Goal: Use online tool/utility: Utilize a website feature to perform a specific function

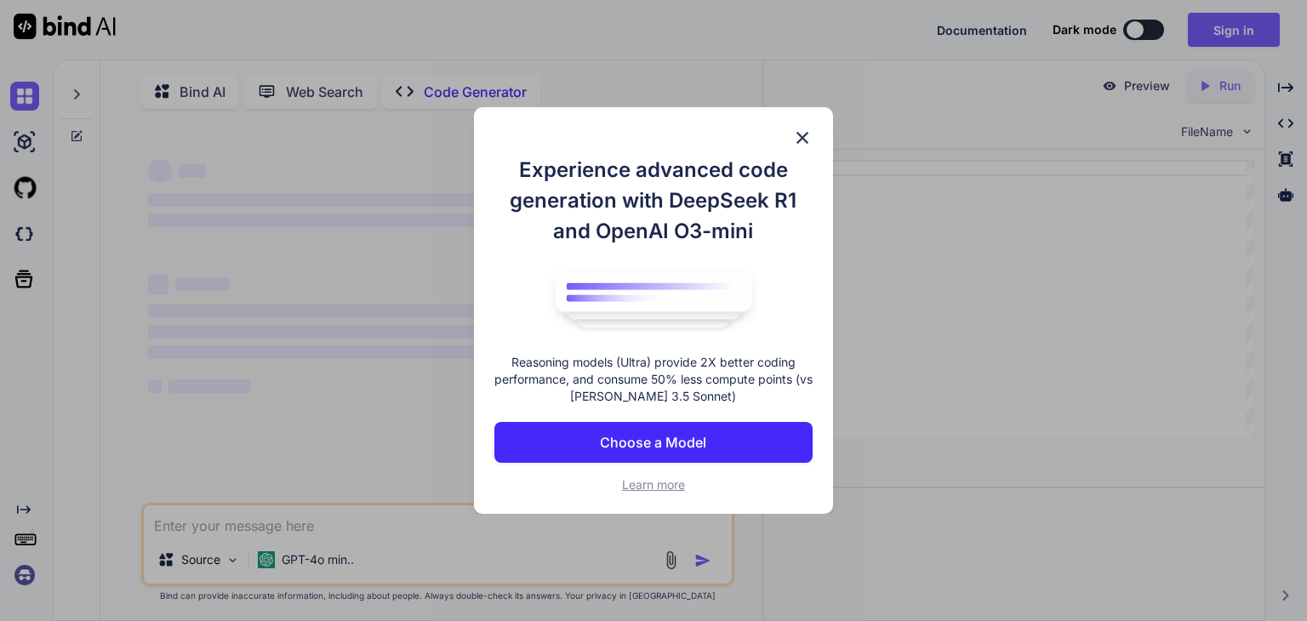
click at [648, 443] on p "Choose a Model" at bounding box center [653, 442] width 106 height 20
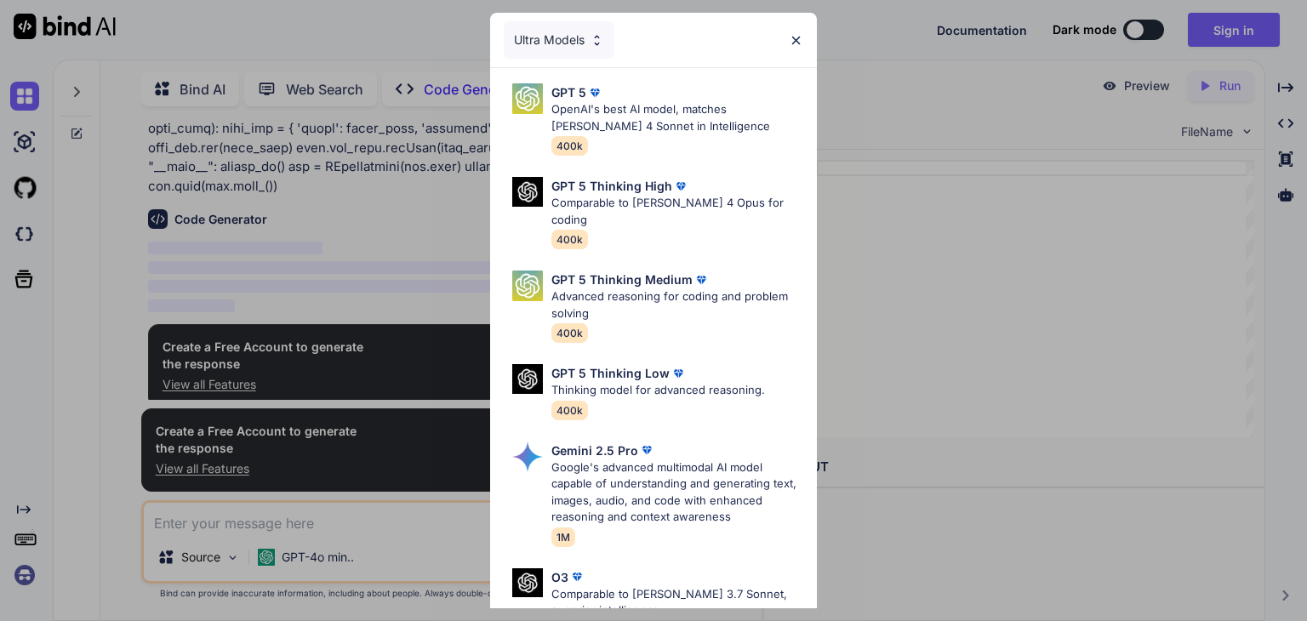
scroll to position [707, 0]
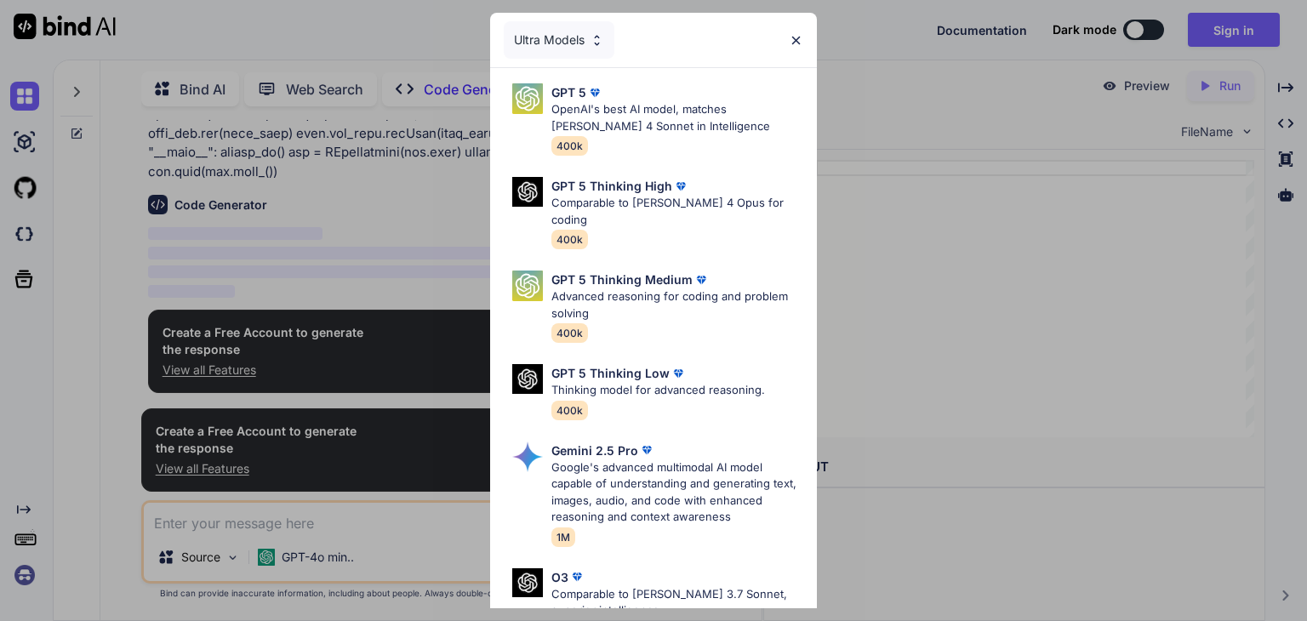
type textarea "x"
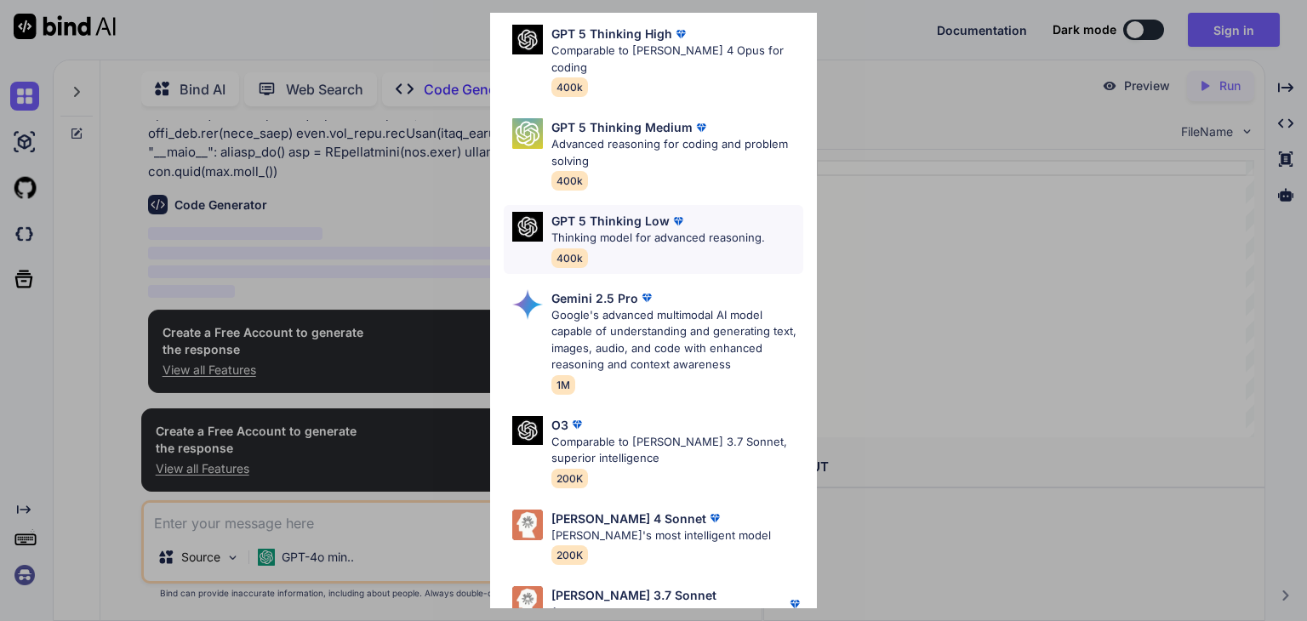
scroll to position [151, 0]
click at [721, 65] on div "GPT 5 Thinking High Comparable to [PERSON_NAME] 4 Opus for coding 400k" at bounding box center [677, 61] width 252 height 71
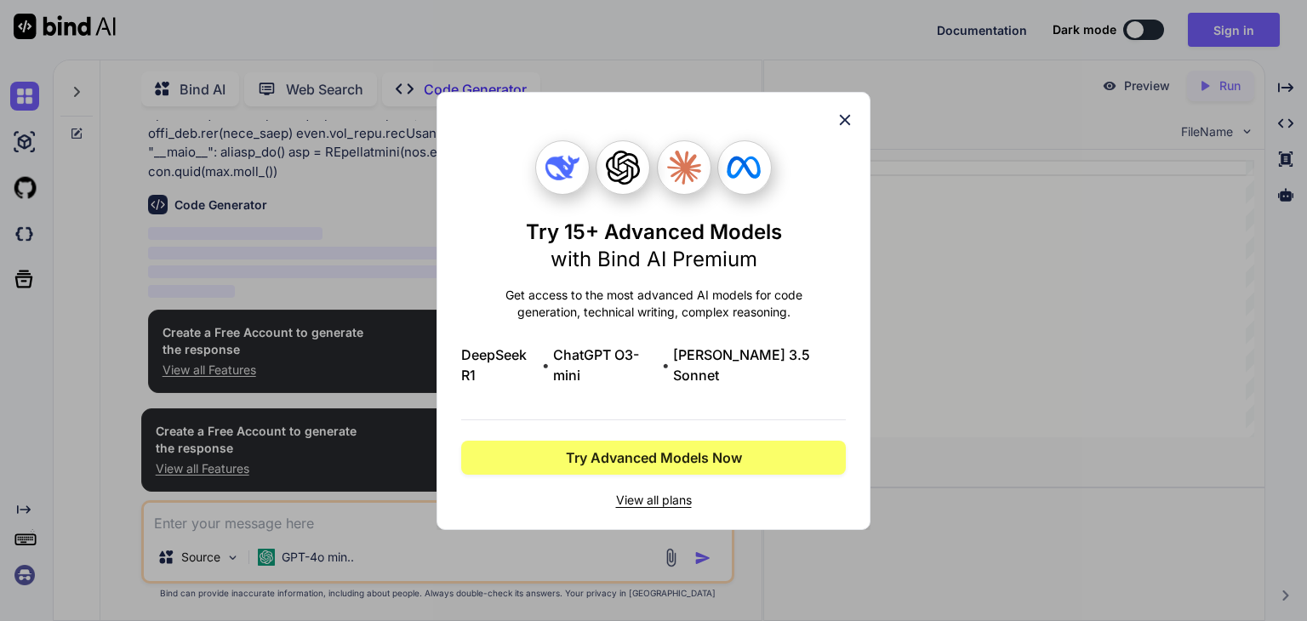
scroll to position [0, 0]
click at [844, 123] on icon at bounding box center [844, 120] width 19 height 19
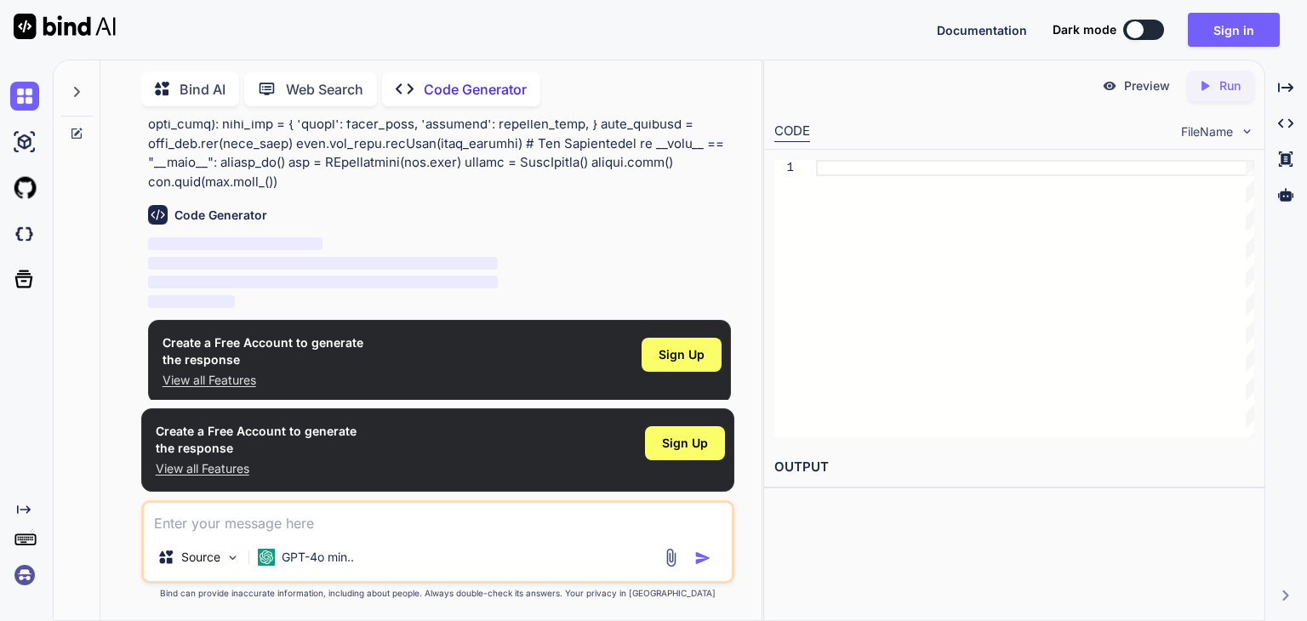
scroll to position [707, 0]
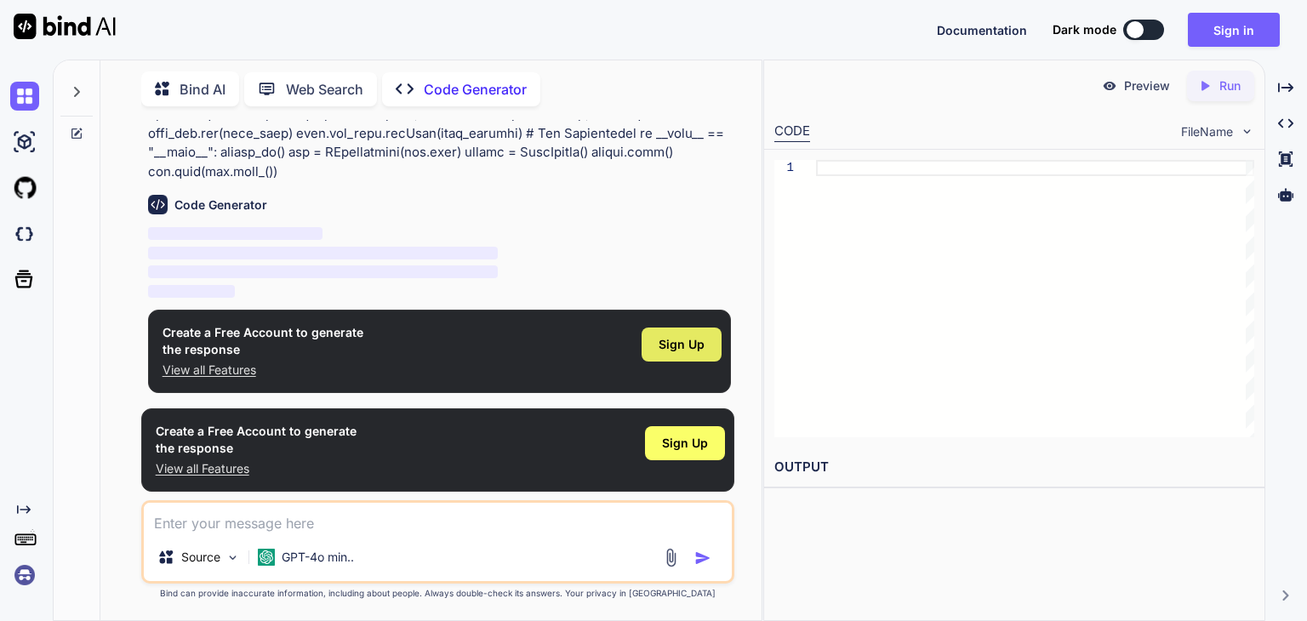
click at [670, 348] on span "Sign Up" at bounding box center [682, 344] width 46 height 17
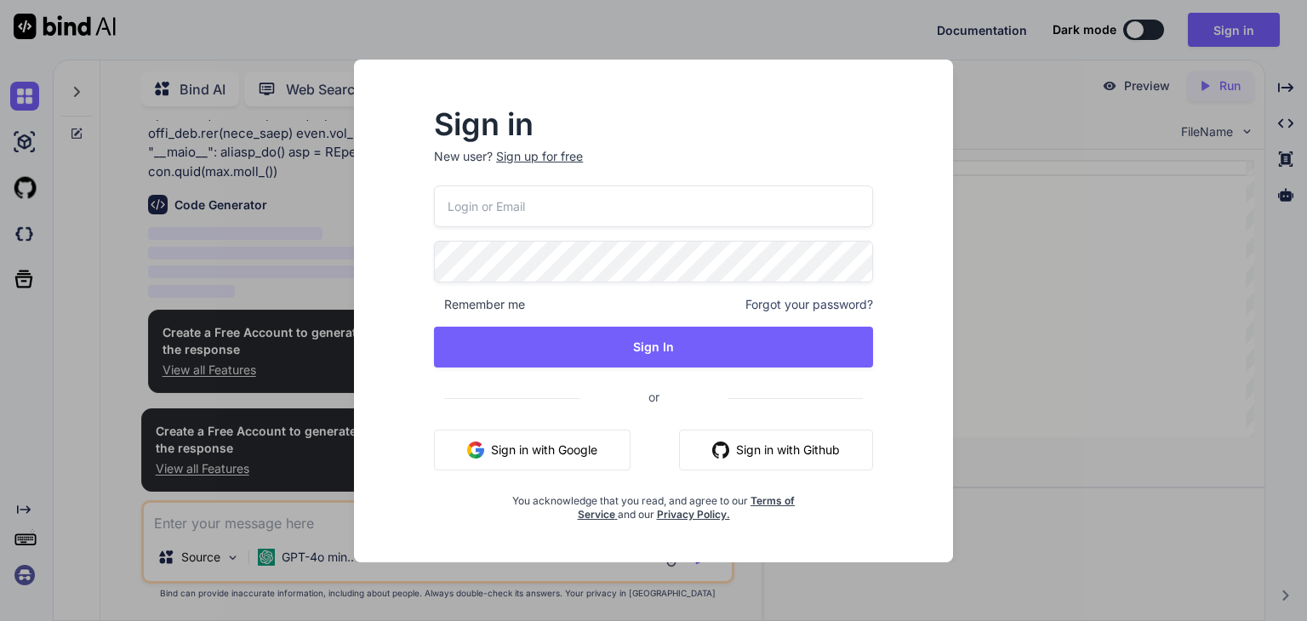
click at [616, 445] on button "Sign in with Google" at bounding box center [532, 450] width 197 height 41
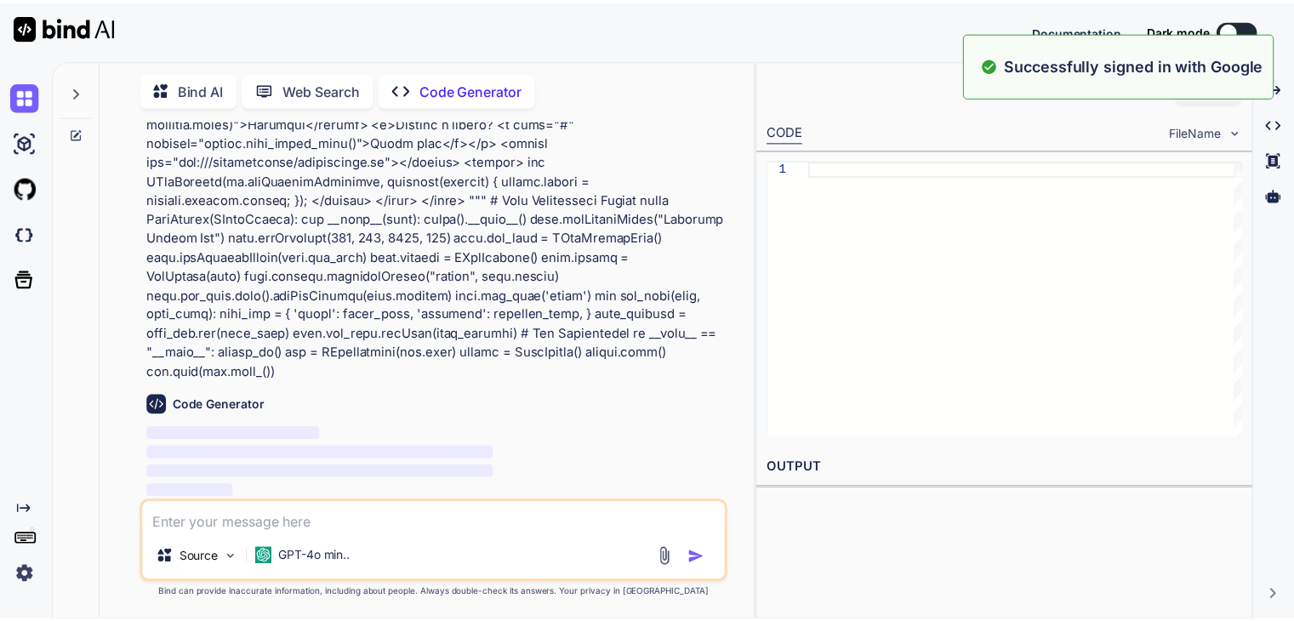
scroll to position [0, 0]
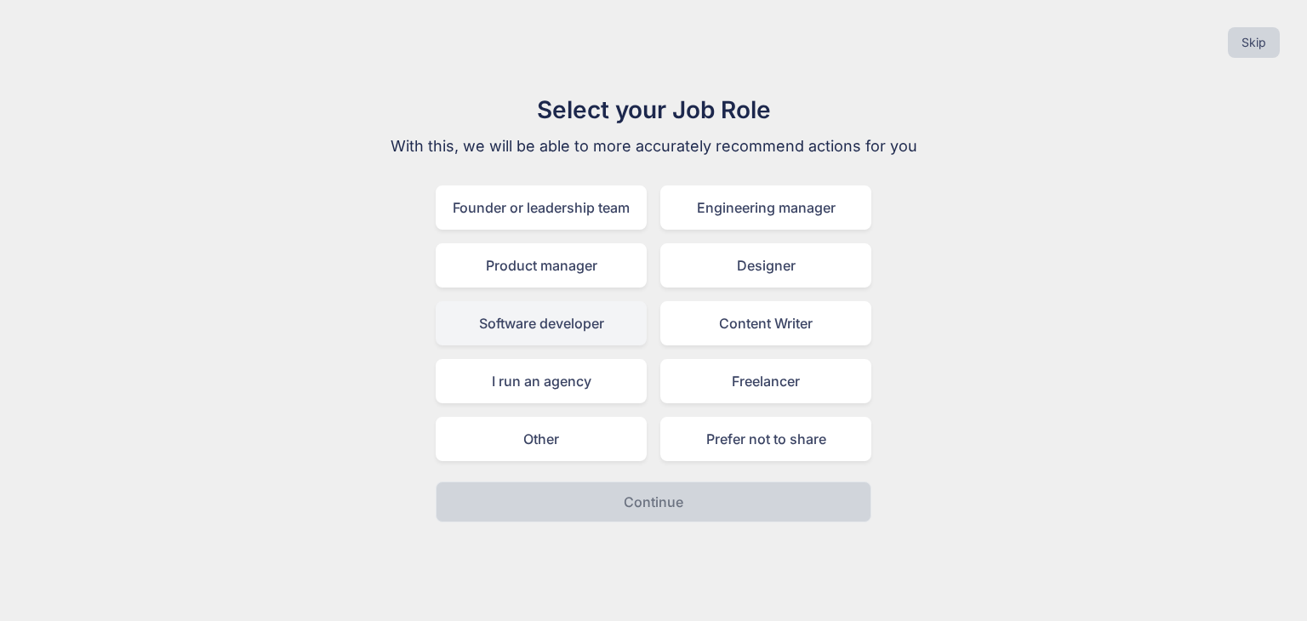
click at [607, 305] on div "Software developer" at bounding box center [541, 323] width 211 height 44
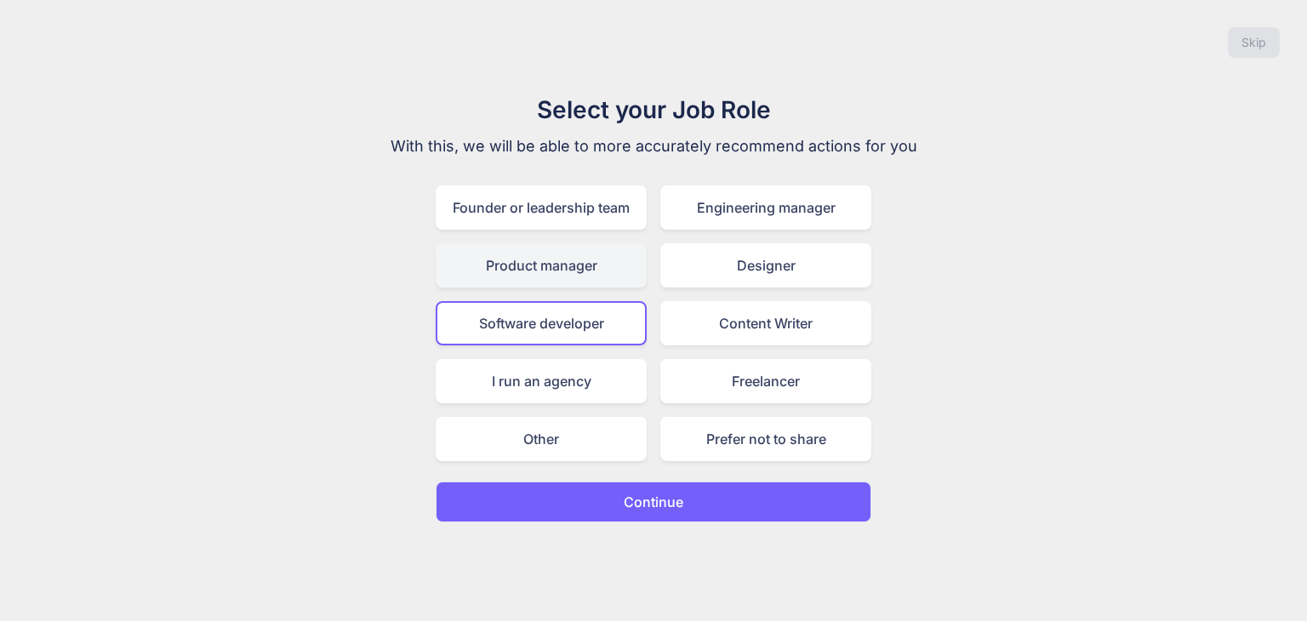
click at [551, 249] on div "Product manager" at bounding box center [541, 265] width 211 height 44
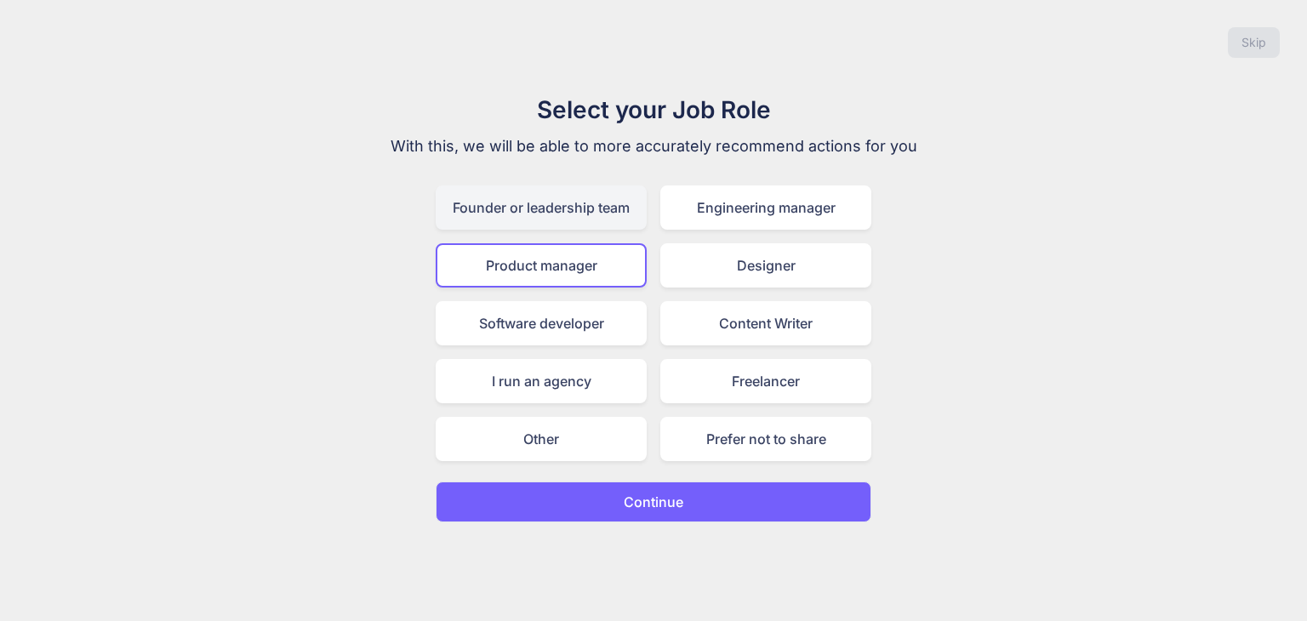
click at [640, 225] on div "Founder or leadership team" at bounding box center [541, 207] width 211 height 44
click at [671, 492] on p "Continue" at bounding box center [654, 502] width 60 height 20
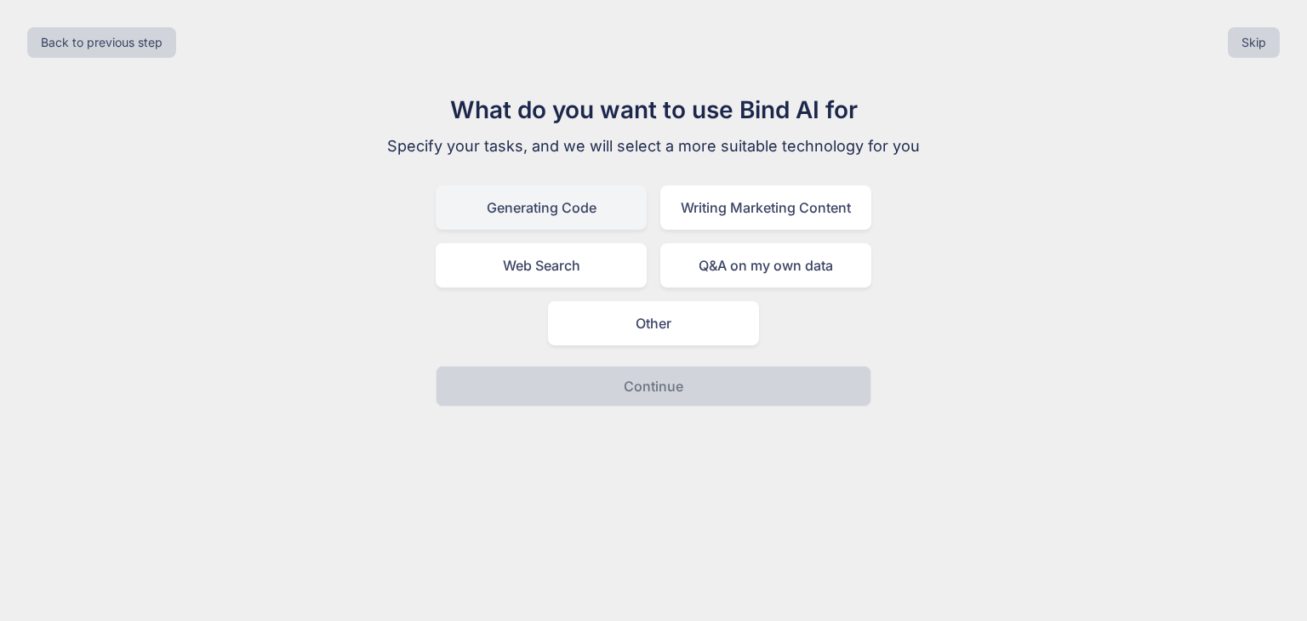
click at [613, 198] on div "Generating Code" at bounding box center [541, 207] width 211 height 44
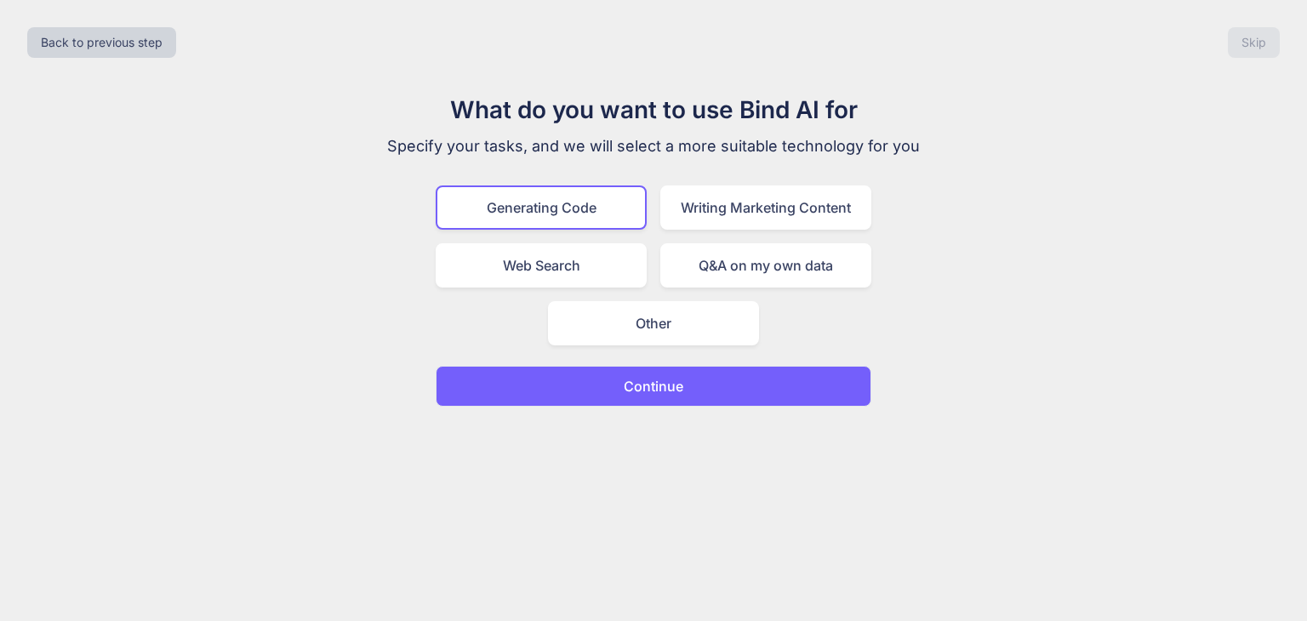
click at [640, 399] on button "Continue" at bounding box center [654, 386] width 436 height 41
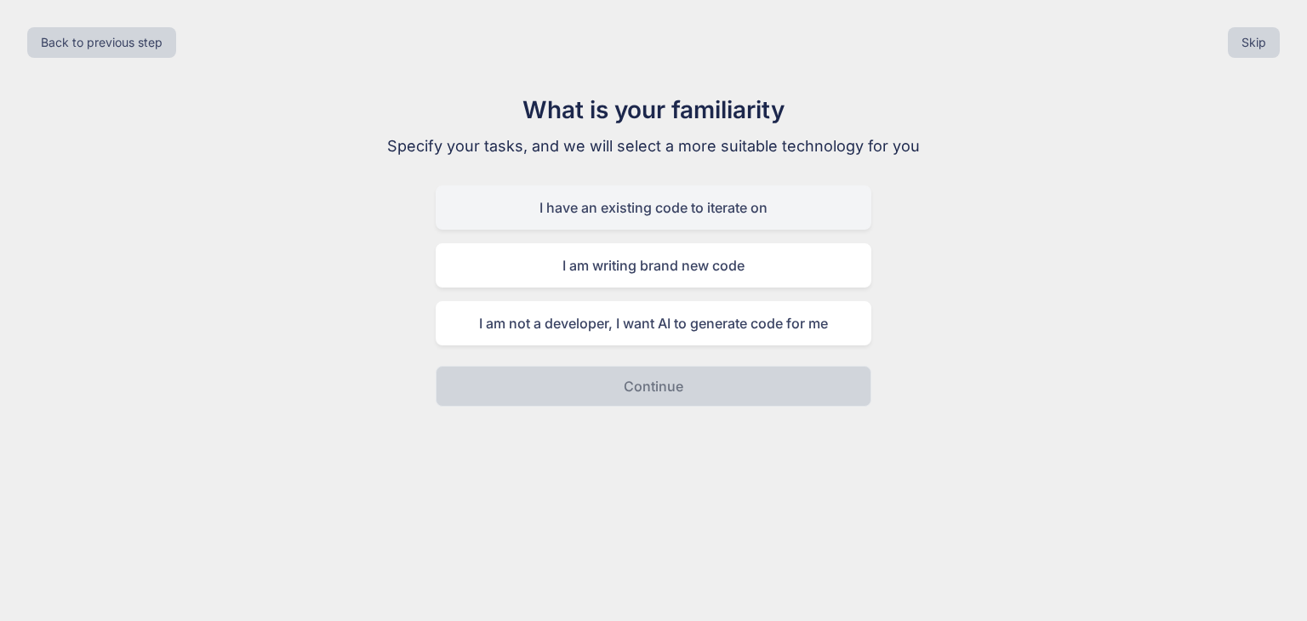
click at [655, 216] on div "I have an existing code to iterate on" at bounding box center [654, 207] width 436 height 44
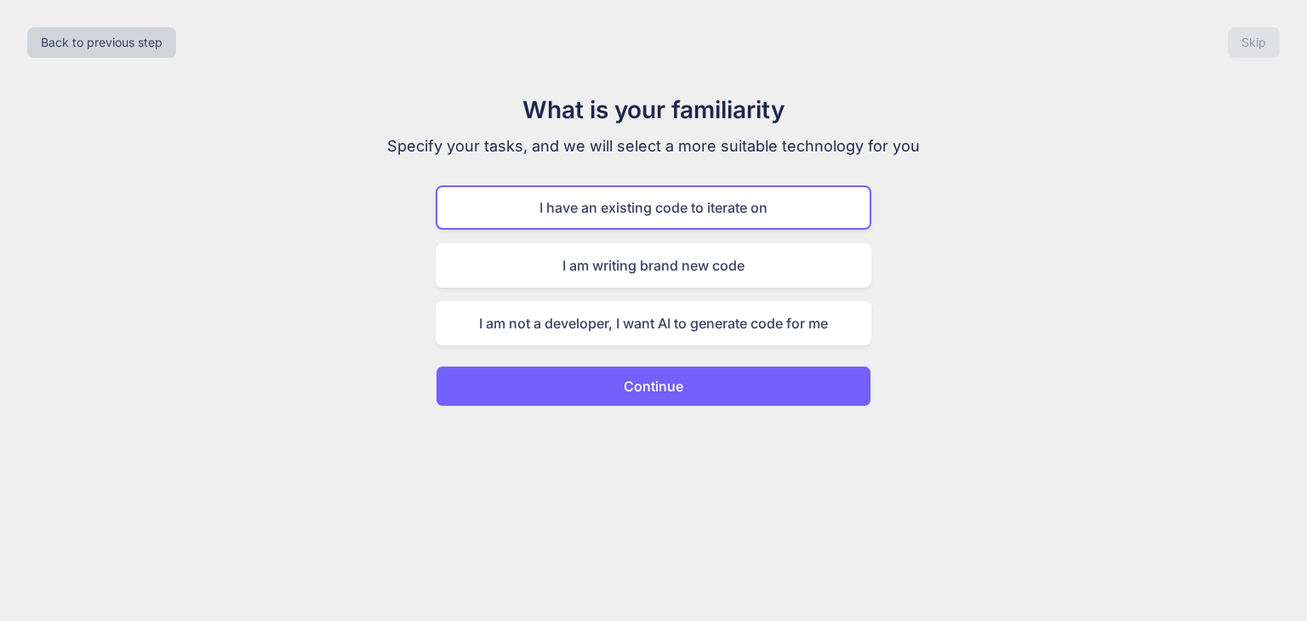
click at [645, 373] on button "Continue" at bounding box center [654, 386] width 436 height 41
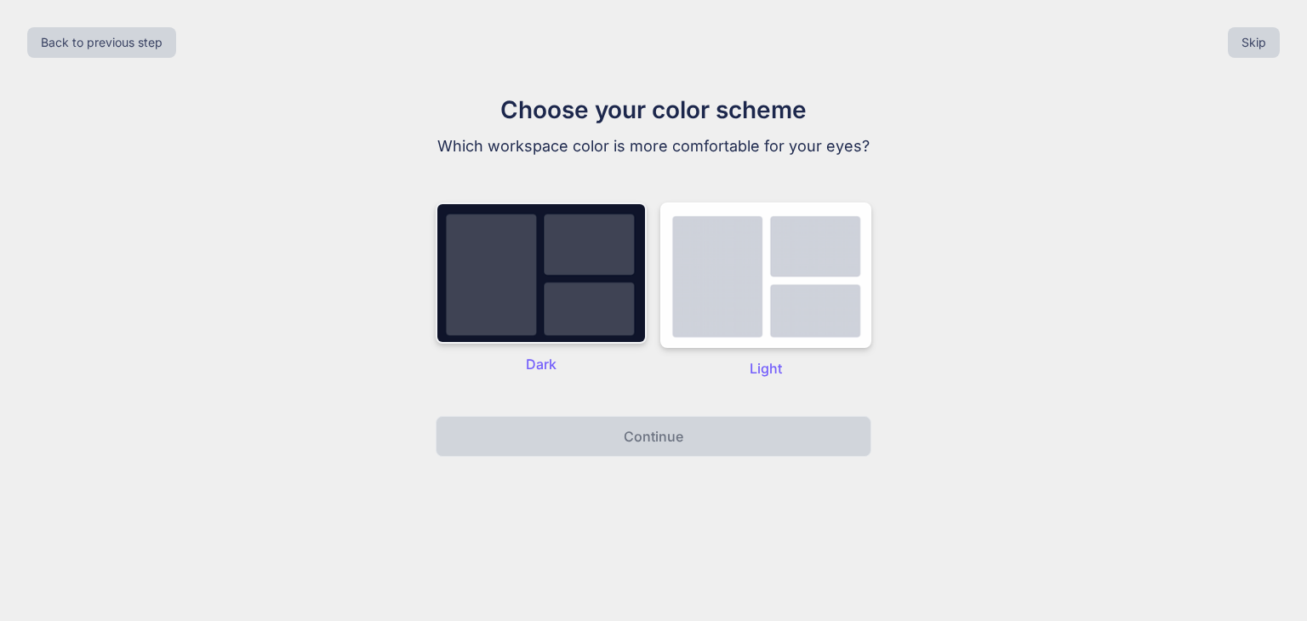
click at [598, 333] on img at bounding box center [541, 272] width 211 height 141
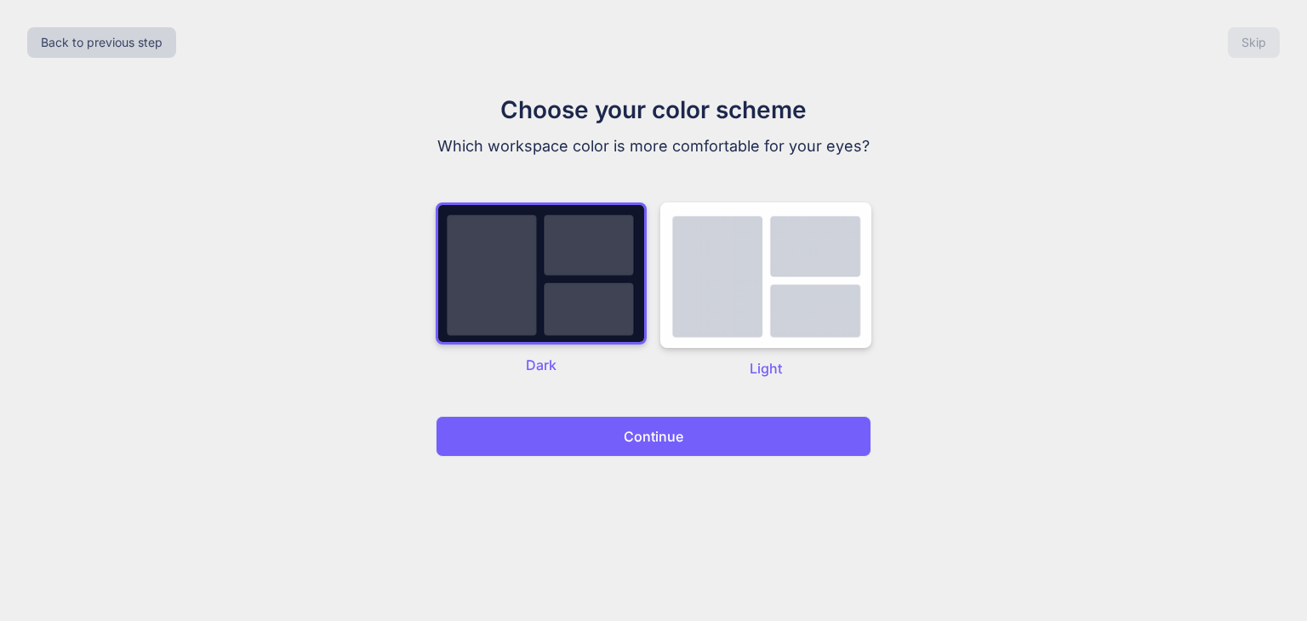
click at [621, 422] on button "Continue" at bounding box center [654, 436] width 436 height 41
click at [649, 433] on p "Continue" at bounding box center [654, 436] width 60 height 20
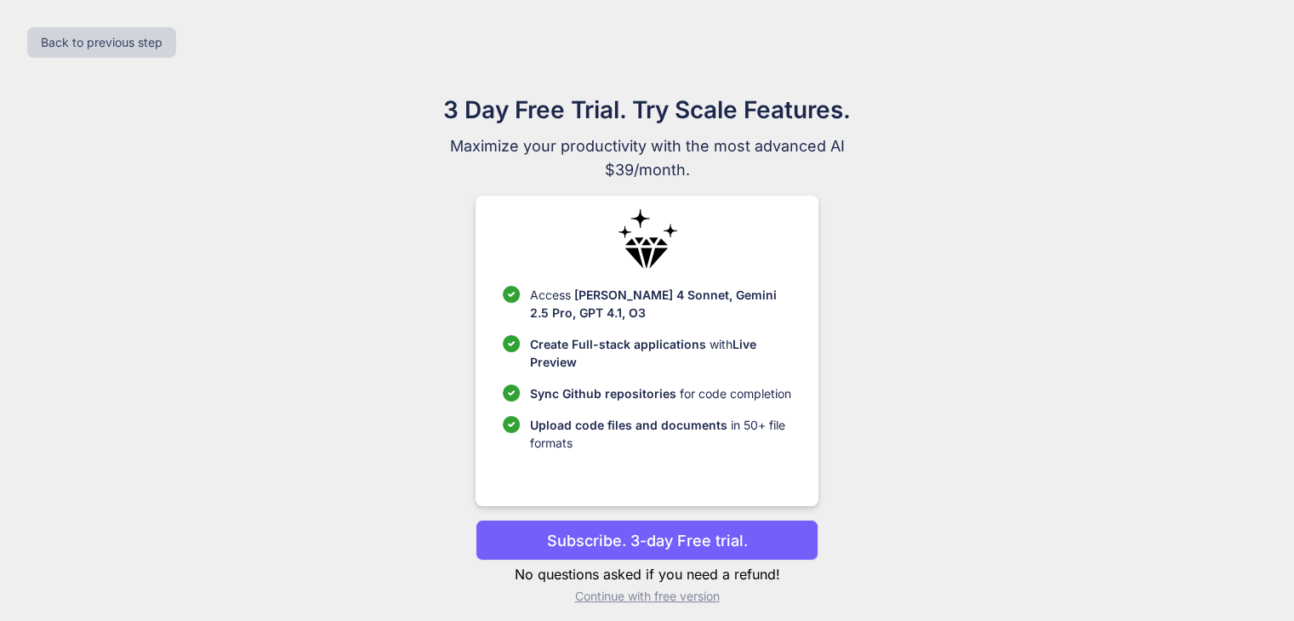
scroll to position [11, 0]
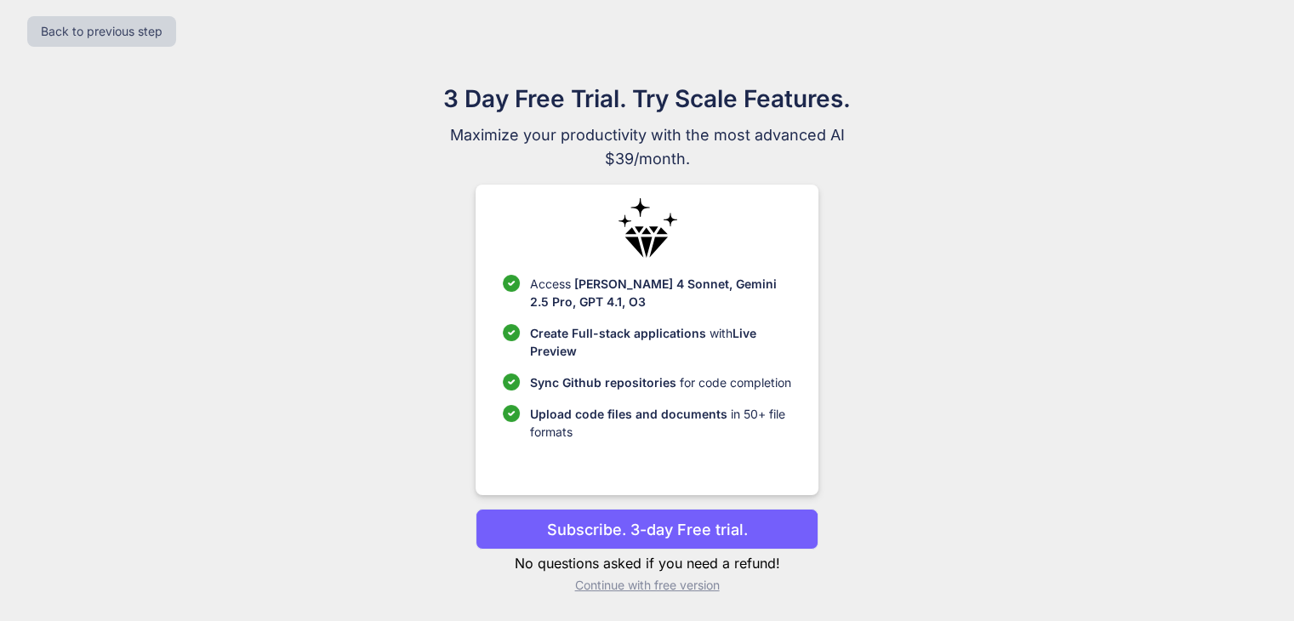
click at [687, 588] on p "Continue with free version" at bounding box center [647, 585] width 343 height 17
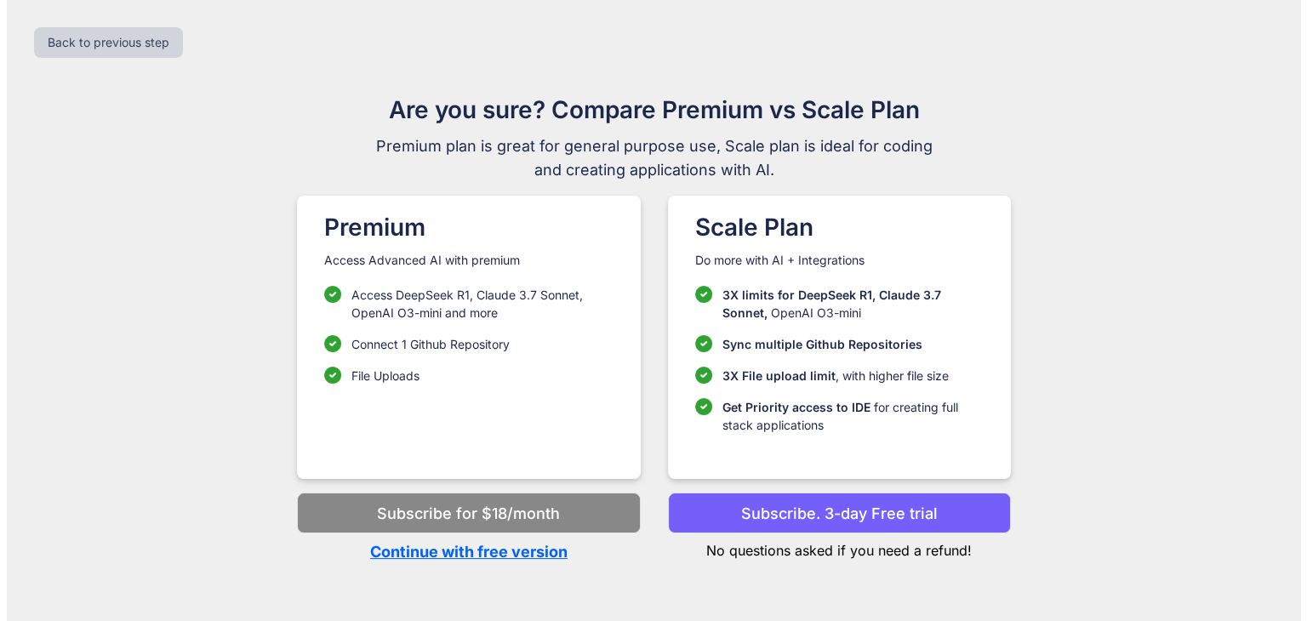
scroll to position [0, 0]
click at [539, 559] on p "Continue with free version" at bounding box center [468, 551] width 343 height 23
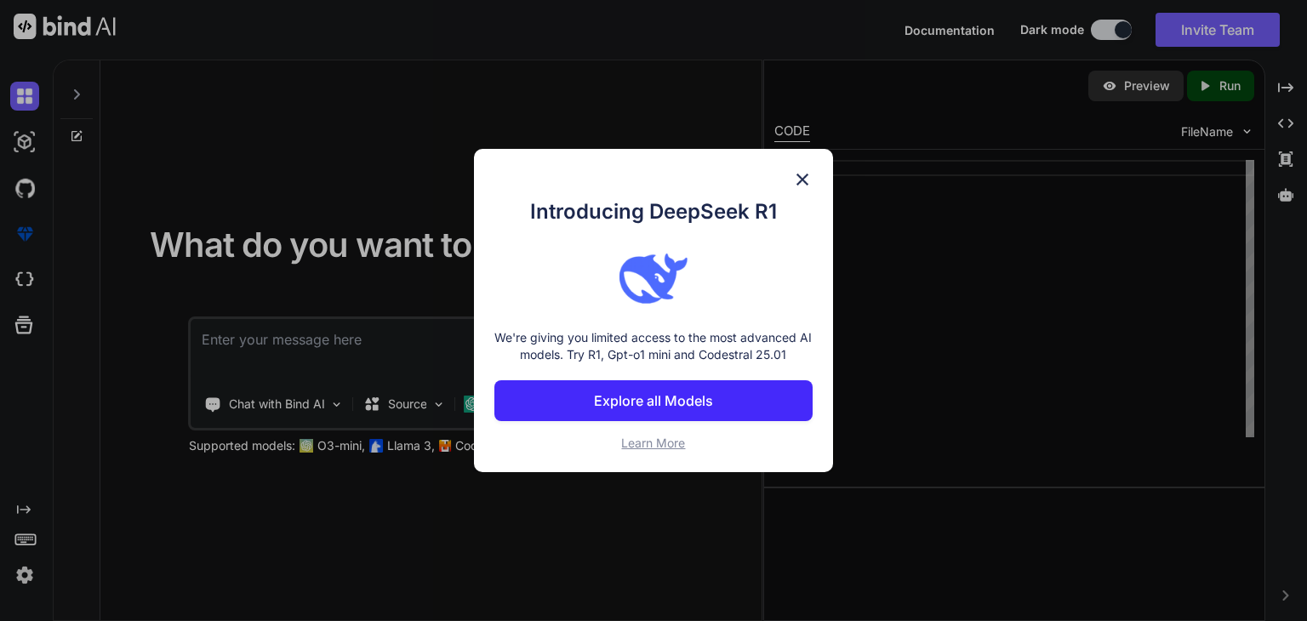
click at [801, 170] on img at bounding box center [802, 179] width 20 height 20
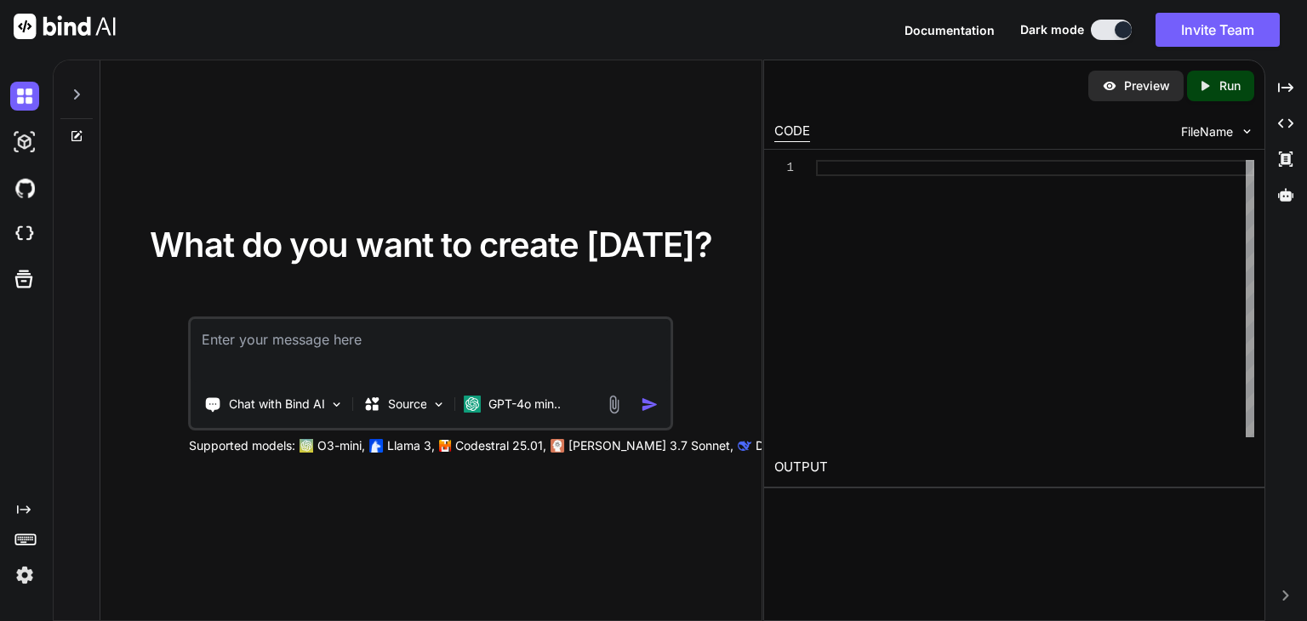
click at [424, 352] on textarea at bounding box center [430, 350] width 479 height 63
paste textarea "import sys import sqlite3 from PyQt5.QtWidgets import QApplication, QMainWindow…"
type textarea "import sys import sqlite3 from PyQt5.QtWidgets import QApplication, QMainWindow…"
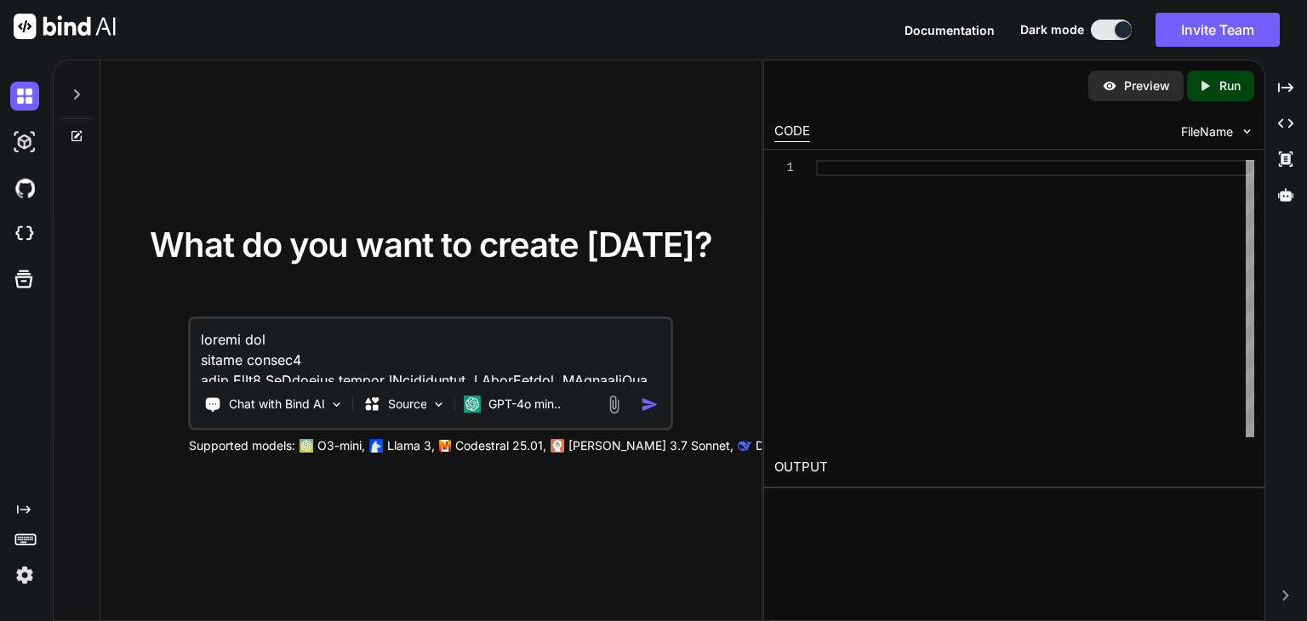
scroll to position [2615, 0]
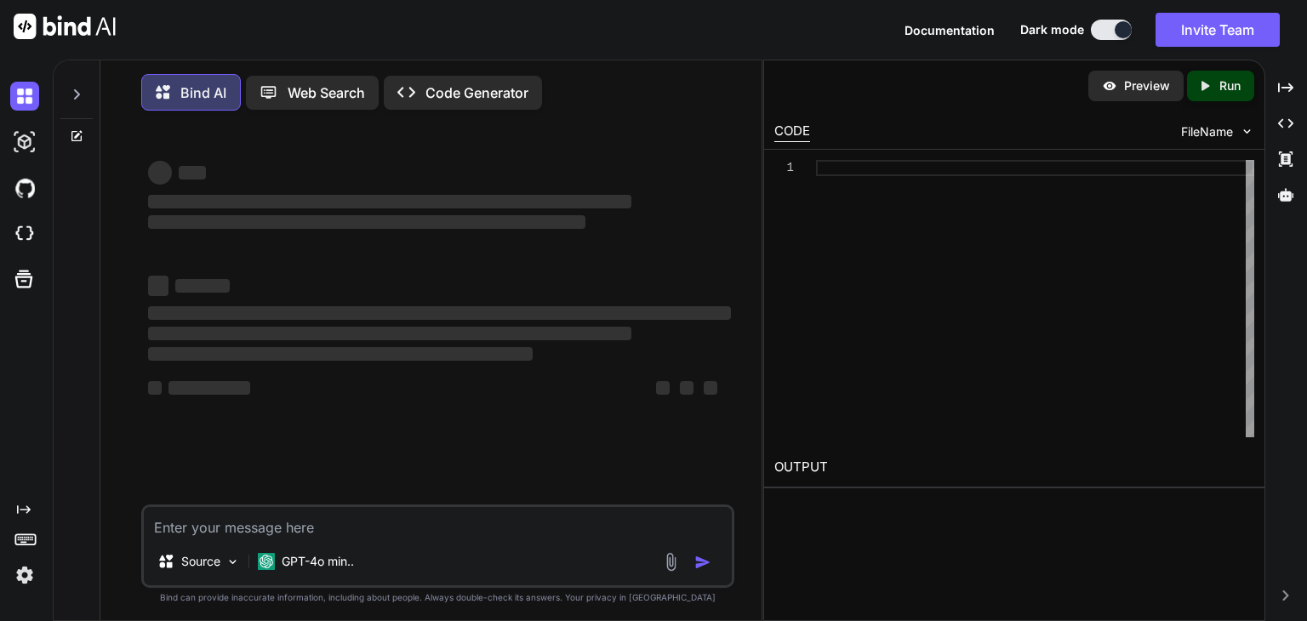
click at [451, 94] on p "Code Generator" at bounding box center [476, 93] width 103 height 20
click at [436, 100] on p "Code Generator" at bounding box center [476, 93] width 103 height 20
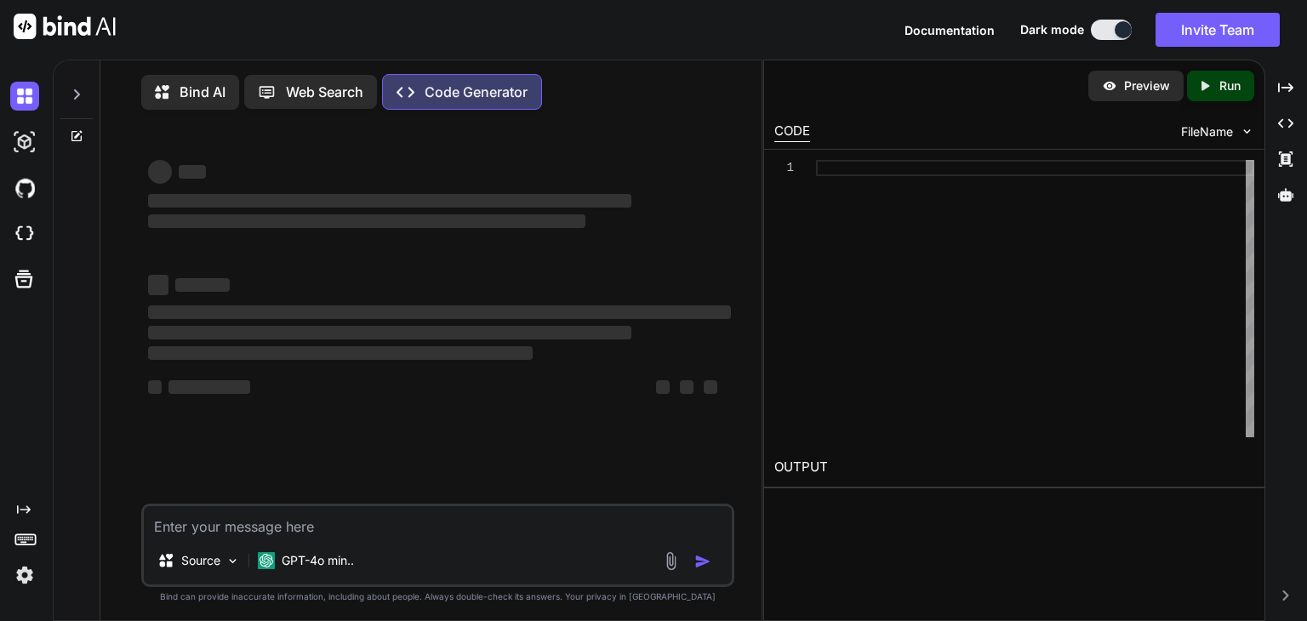
click at [812, 526] on div "Preview Created with Pixso. Run CODE FileName 1 OUTPUT" at bounding box center [1014, 341] width 502 height 562
click at [470, 87] on p "Code Generator" at bounding box center [476, 92] width 103 height 20
click at [400, 100] on icon "Created with Pixso." at bounding box center [405, 92] width 18 height 18
click at [863, 169] on div at bounding box center [1035, 298] width 438 height 277
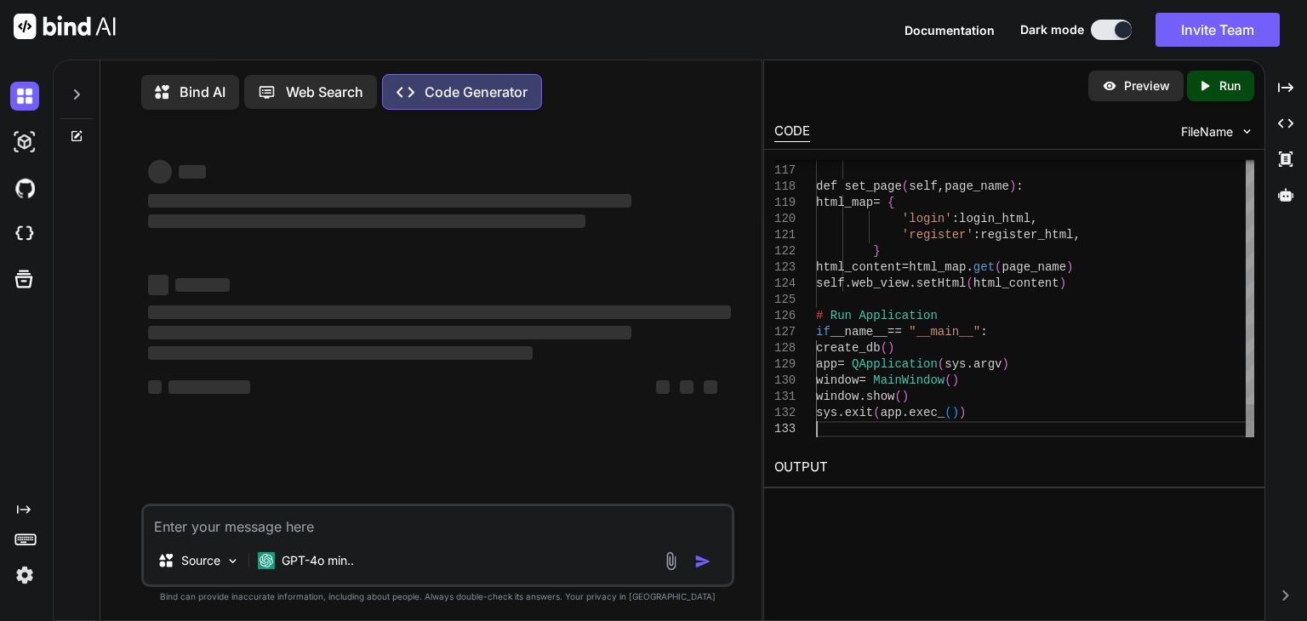
type textarea "self.web_view.setHtml(html_content) # Run Application if __name__ == "__main__"…"
click at [897, 552] on div "Preview Created with Pixso. Run CODE FileName 116 117 118 119 120 121 122 123 1…" at bounding box center [1014, 341] width 502 height 562
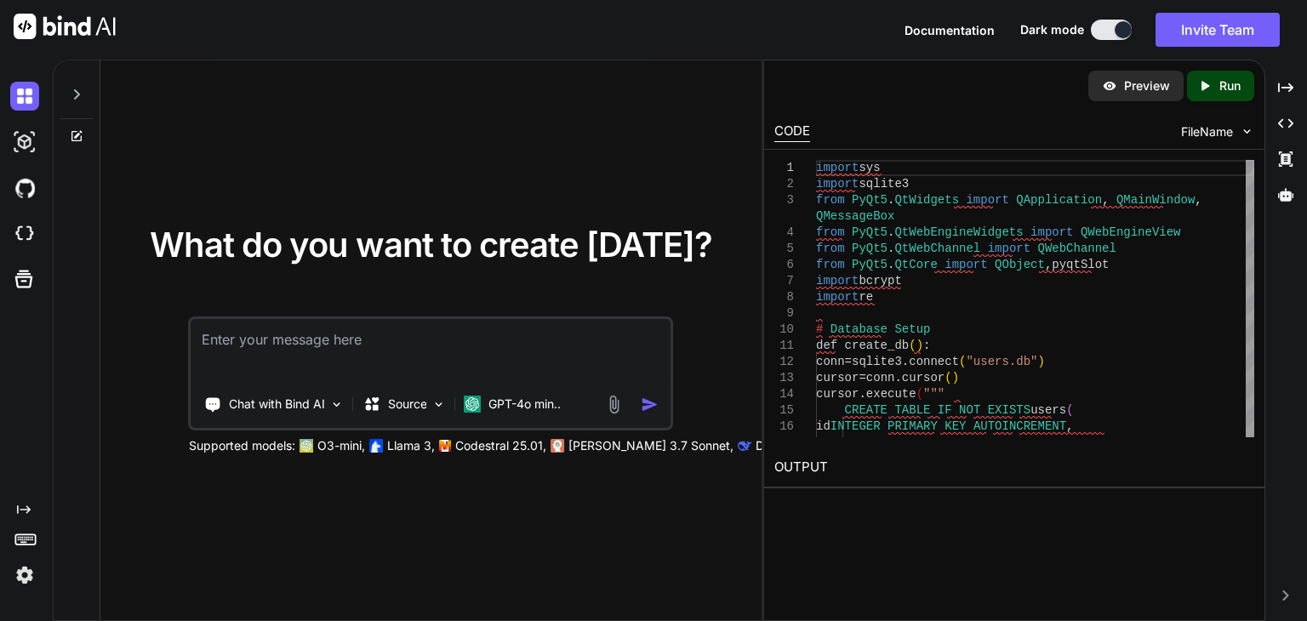
click at [380, 334] on textarea at bounding box center [430, 350] width 479 height 63
click at [1221, 76] on div "Created with Pixso. Run" at bounding box center [1220, 86] width 67 height 31
click at [1146, 88] on p "Preview" at bounding box center [1152, 85] width 46 height 17
click at [606, 338] on textarea at bounding box center [430, 350] width 479 height 63
paste textarea "import sys import sqlite3 from PyQt5.QtWidgets import QApplication, QMainWindow…"
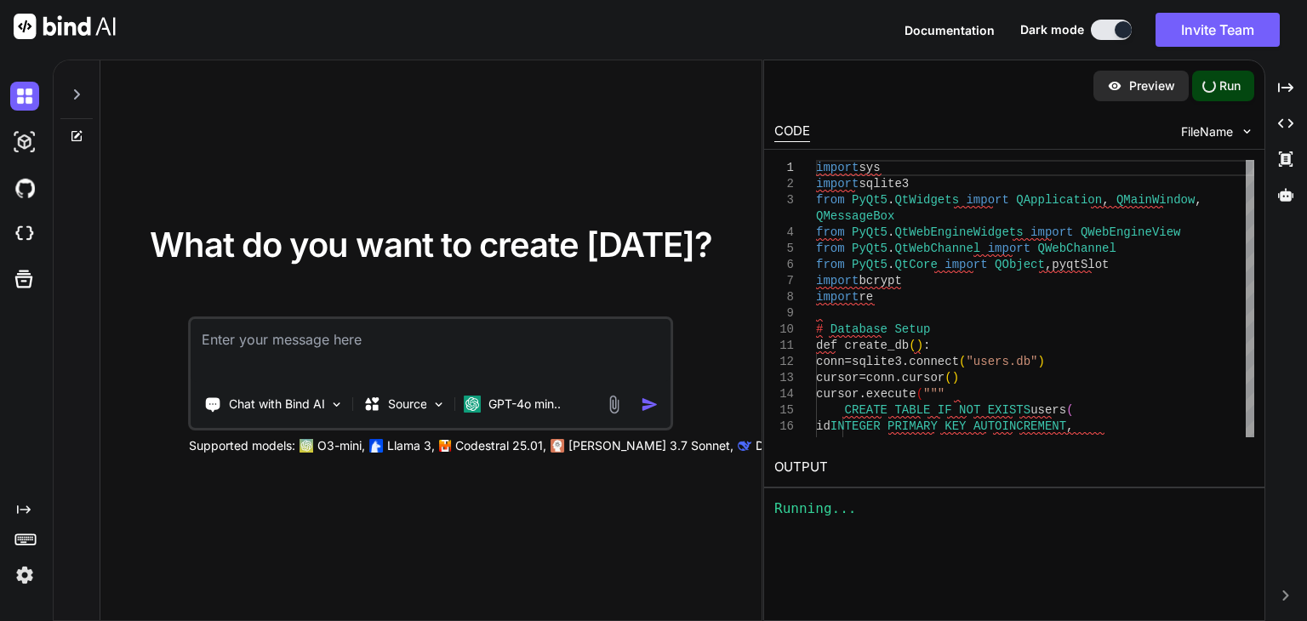
type textarea "import sys import sqlite3 from PyQt5.QtWidgets import QApplication, QMainWindow…"
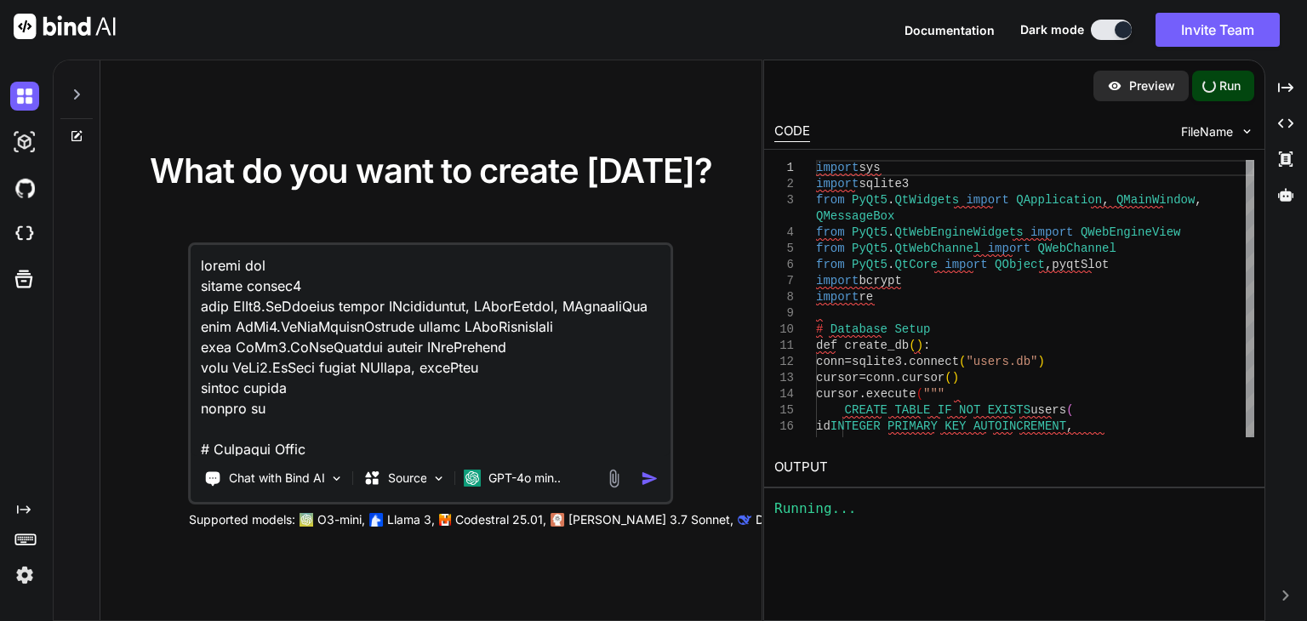
scroll to position [2615, 0]
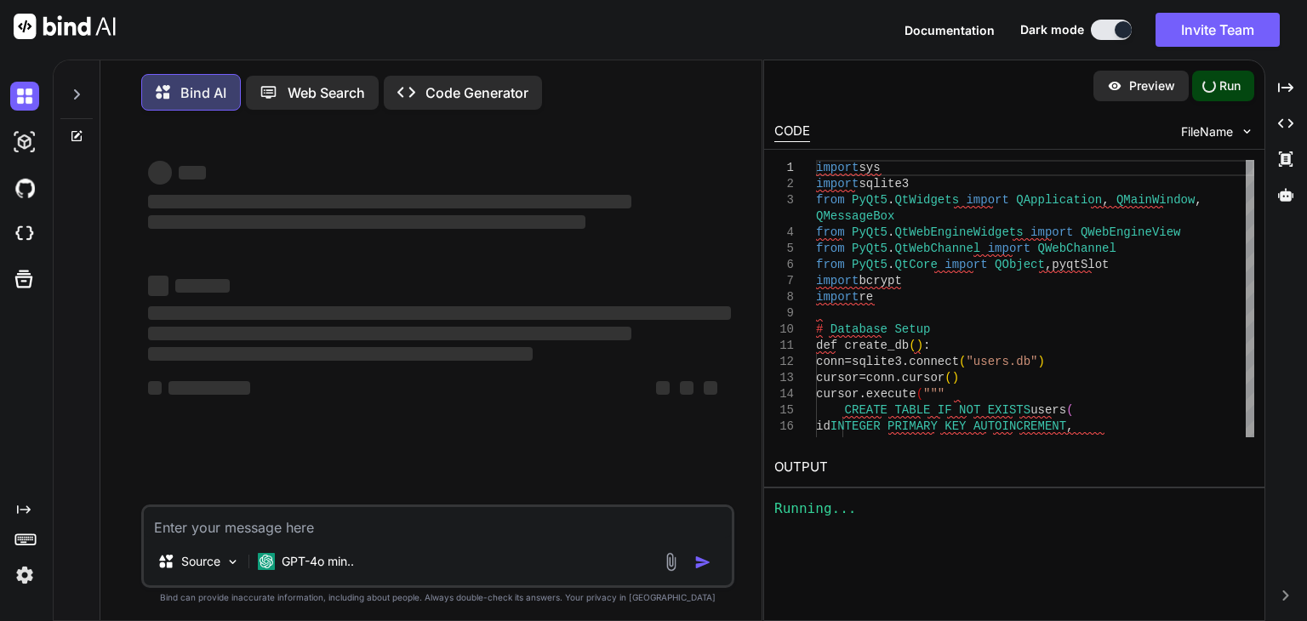
click at [412, 96] on icon "Created with Pixso." at bounding box center [406, 92] width 18 height 18
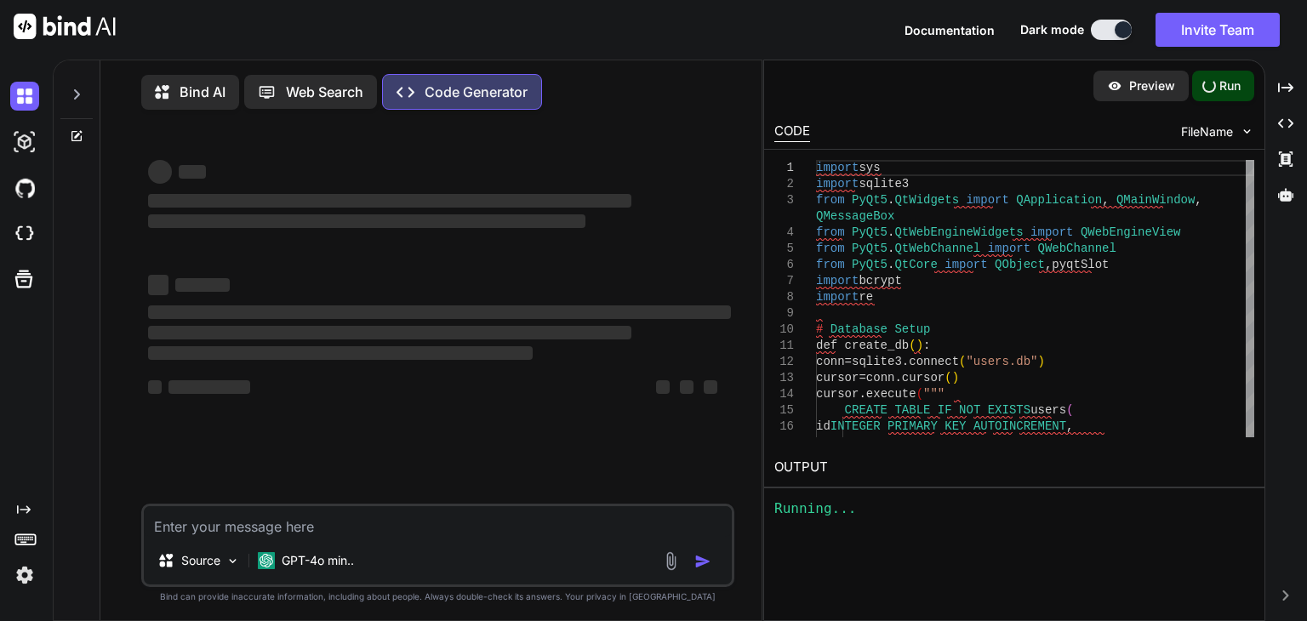
click at [914, 536] on div "Preview Run CODE FileName 3 4 5 6 7 8 9 10 11 12 13 14 15 16 17 2 1 from PyQt5 …" at bounding box center [1014, 341] width 502 height 562
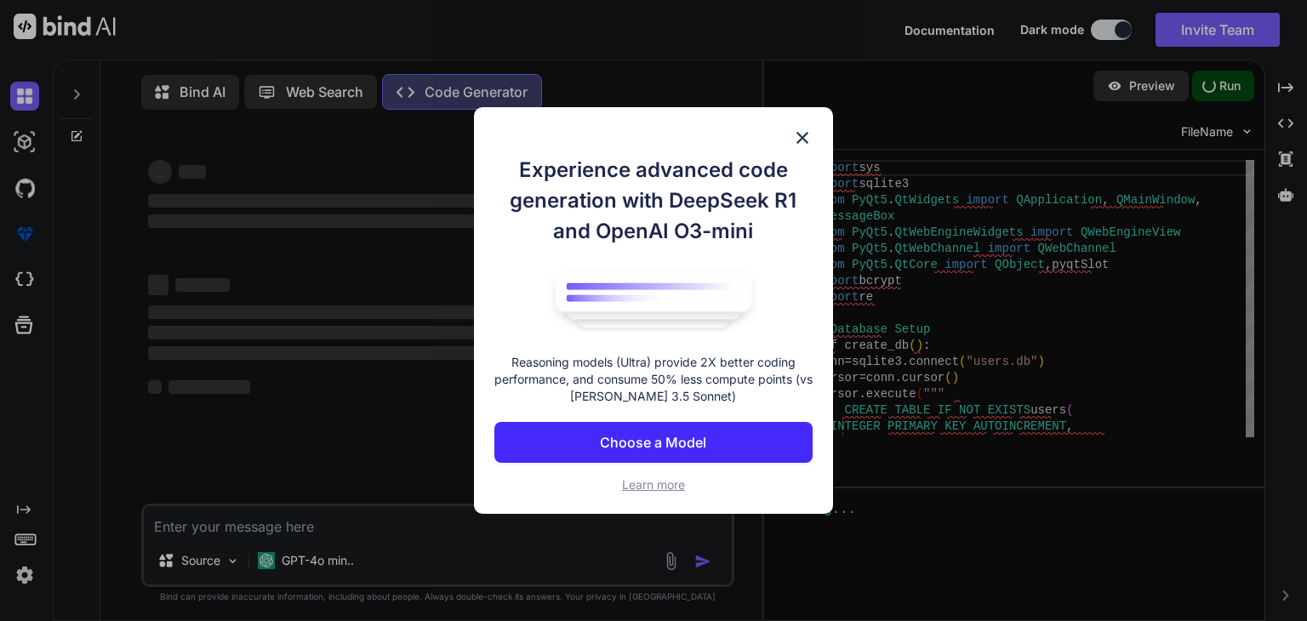
click at [816, 134] on div "Experience advanced code generation with DeepSeek R1 and OpenAI O3-mini Reasoni…" at bounding box center [653, 310] width 359 height 407
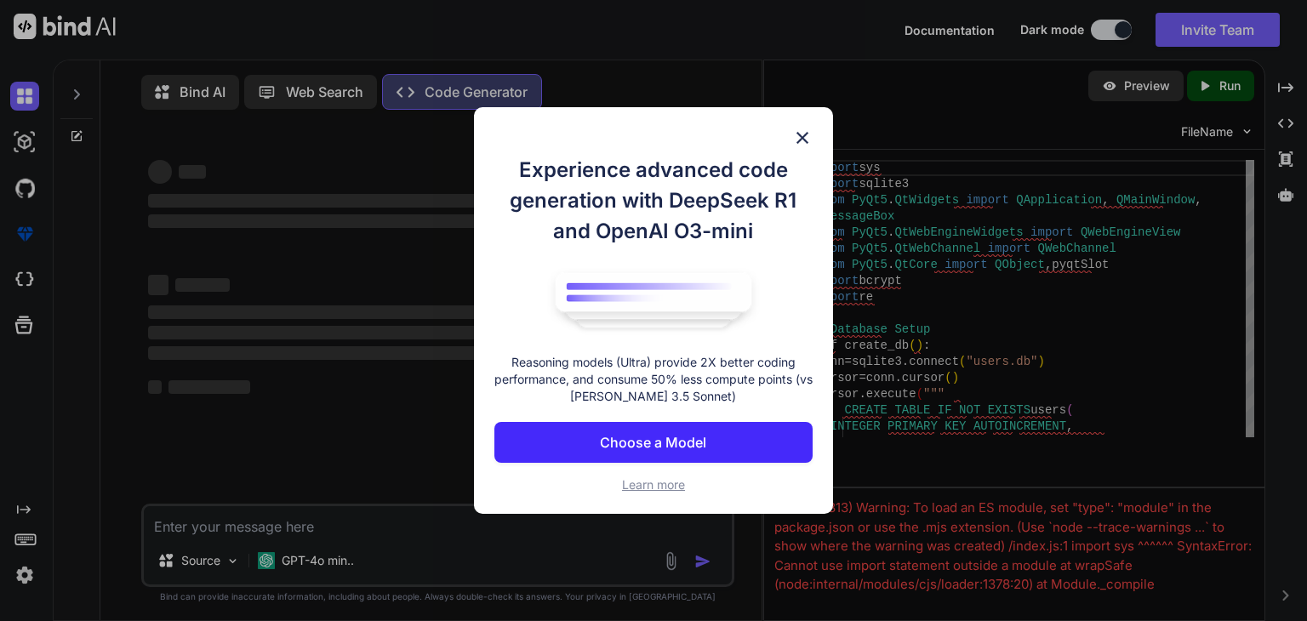
click at [806, 134] on img at bounding box center [802, 138] width 20 height 20
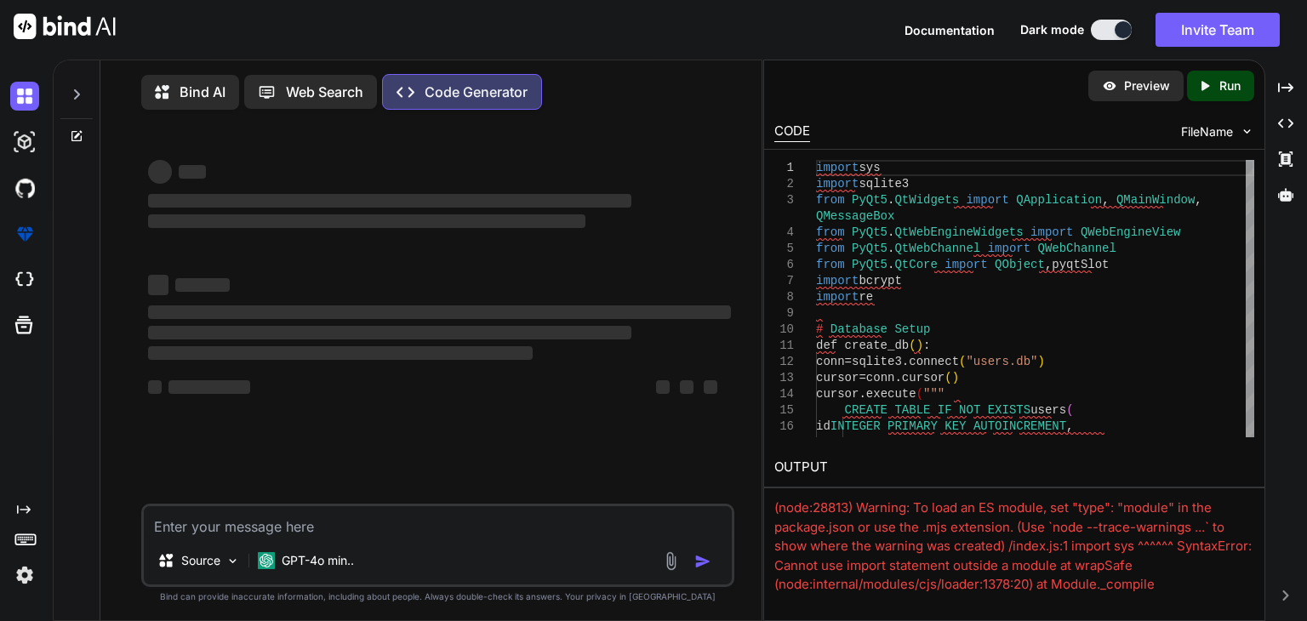
click at [391, 525] on textarea at bounding box center [438, 521] width 588 height 31
paste textarea "import sys import sqlite3 from PyQt5.QtWidgets import QApplication, QMainWindow…"
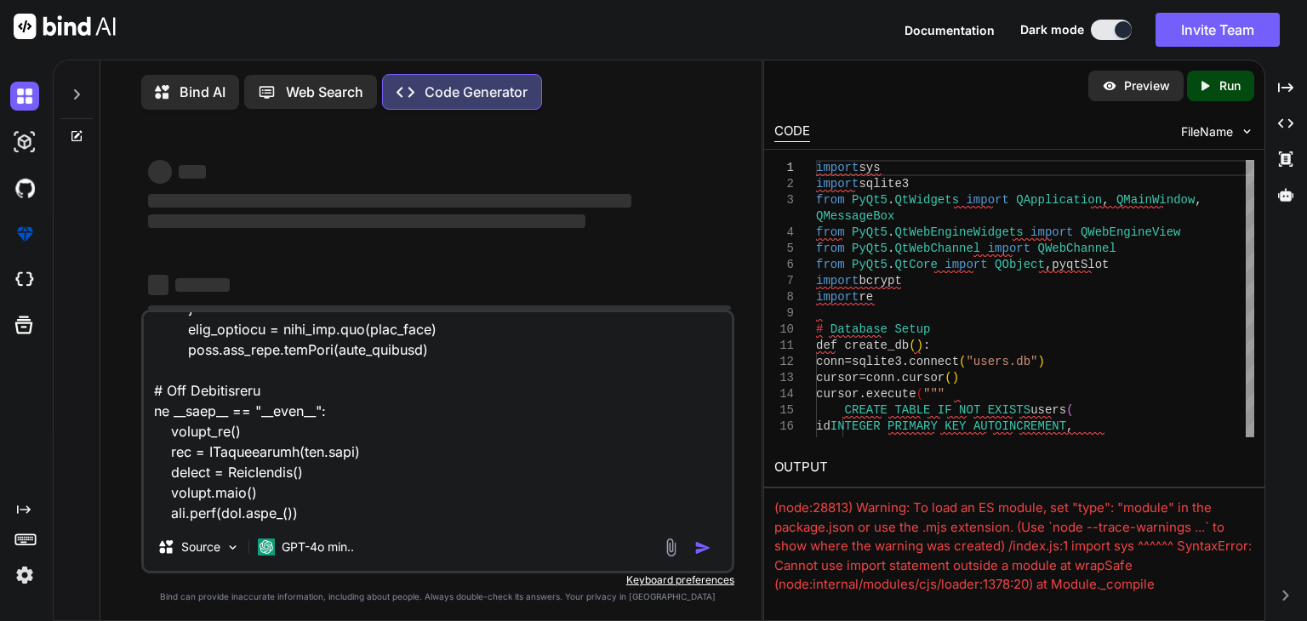
scroll to position [2574, 0]
type textarea "import sys import sqlite3 from PyQt5.QtWidgets import QApplication, QMainWindow…"
